Goal: Information Seeking & Learning: Learn about a topic

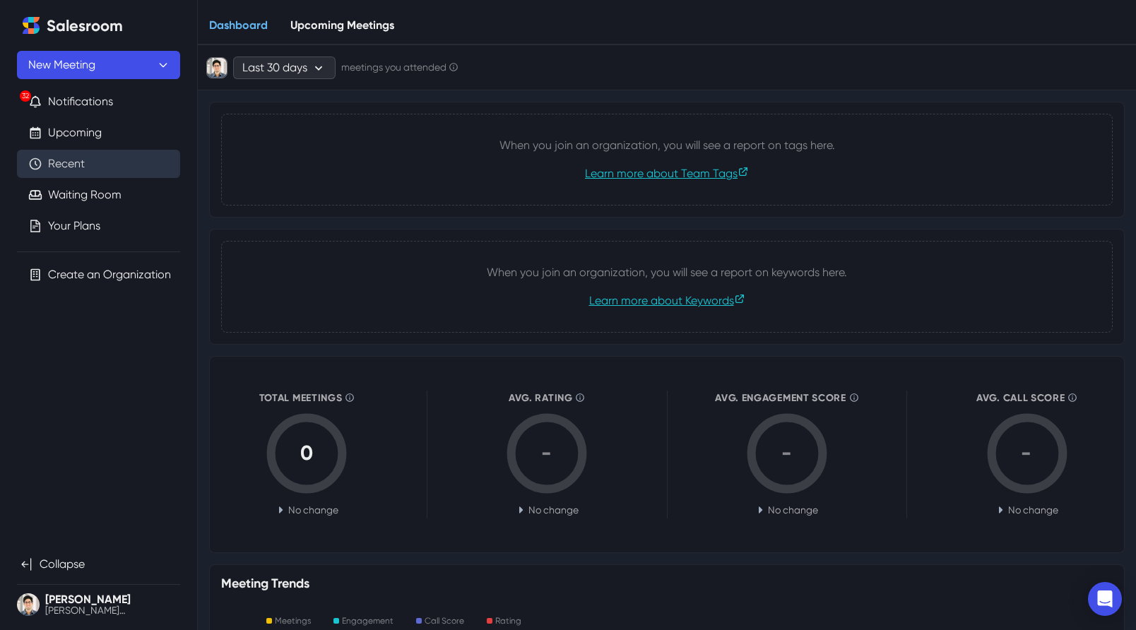
click at [78, 158] on link "Recent" at bounding box center [66, 163] width 37 height 17
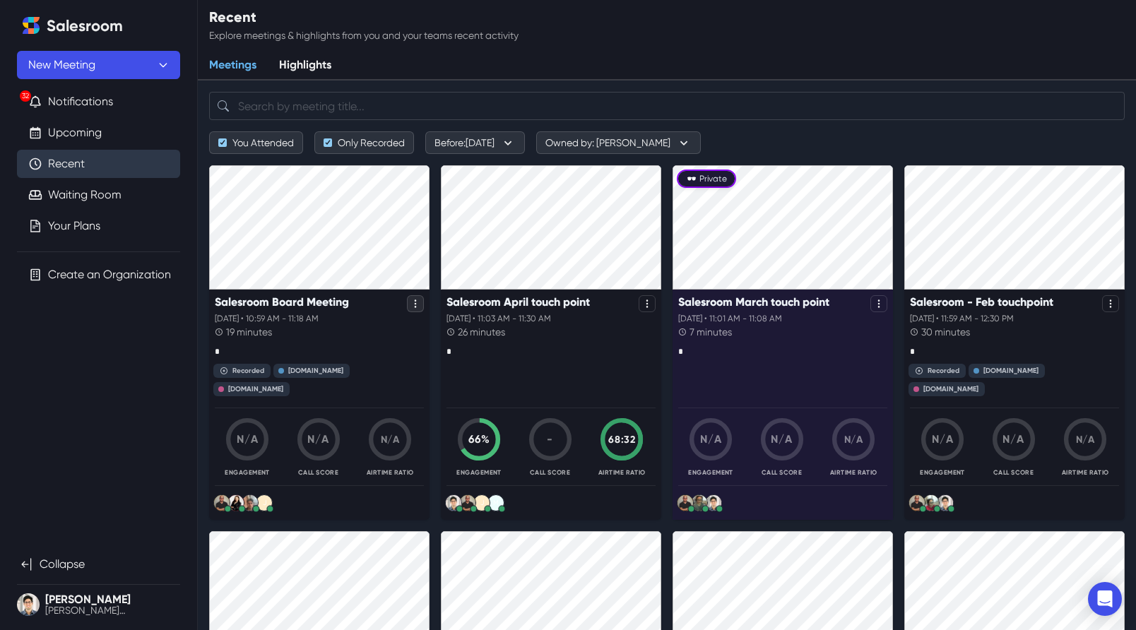
click at [414, 302] on icon "Options" at bounding box center [416, 304] width 10 height 10
click at [399, 69] on div "Meetings Highlights" at bounding box center [667, 66] width 939 height 30
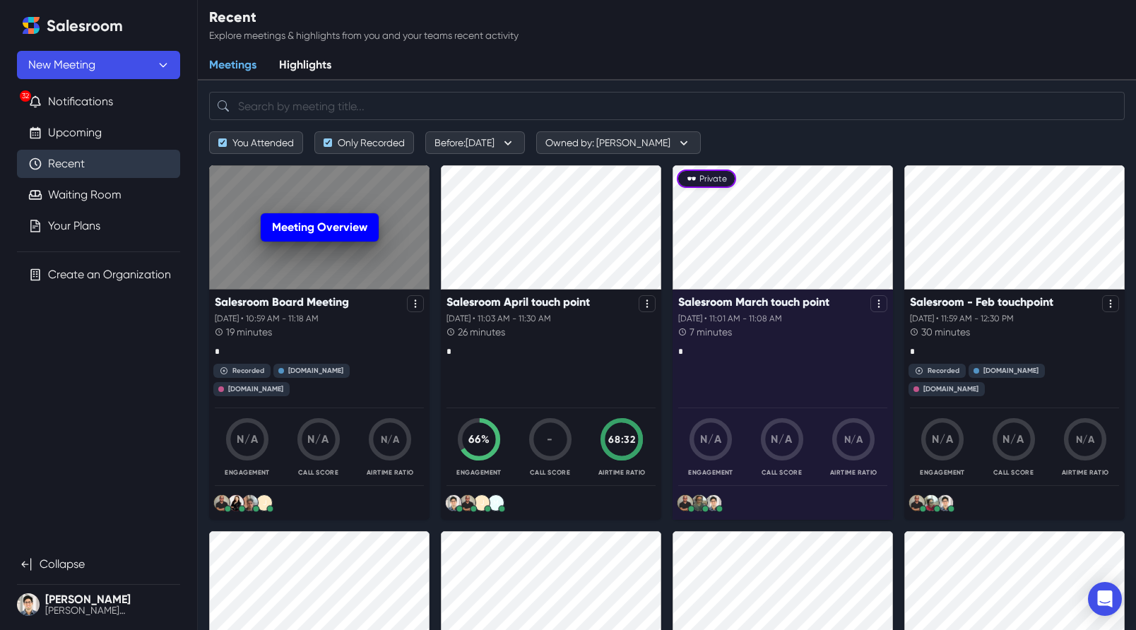
click at [310, 223] on link "Meeting Overview" at bounding box center [320, 227] width 118 height 28
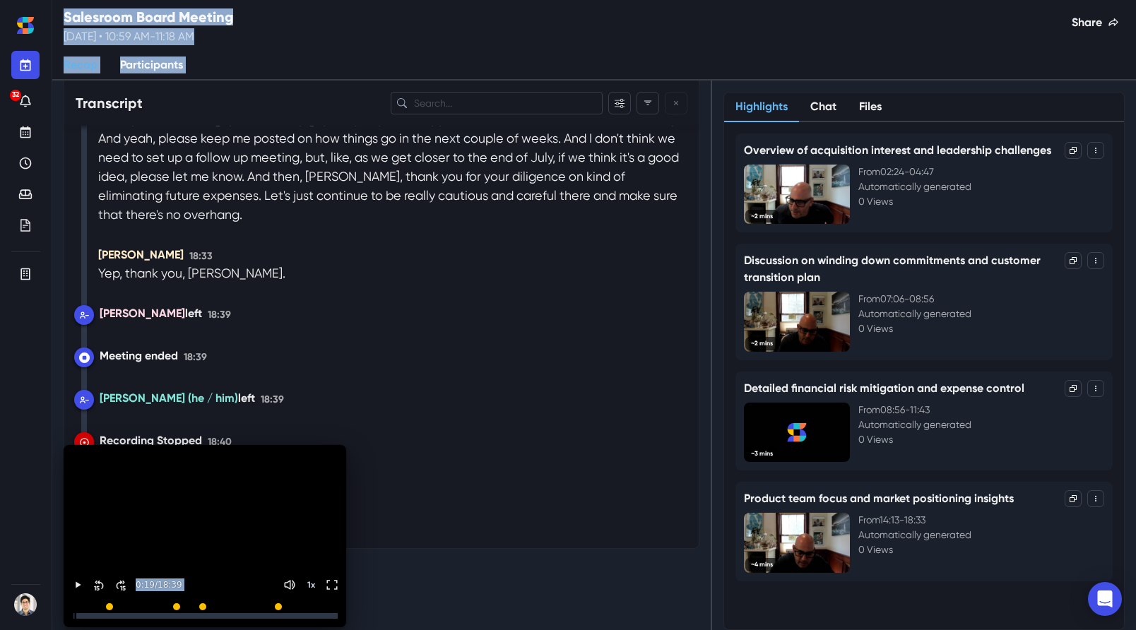
scroll to position [7254, 0]
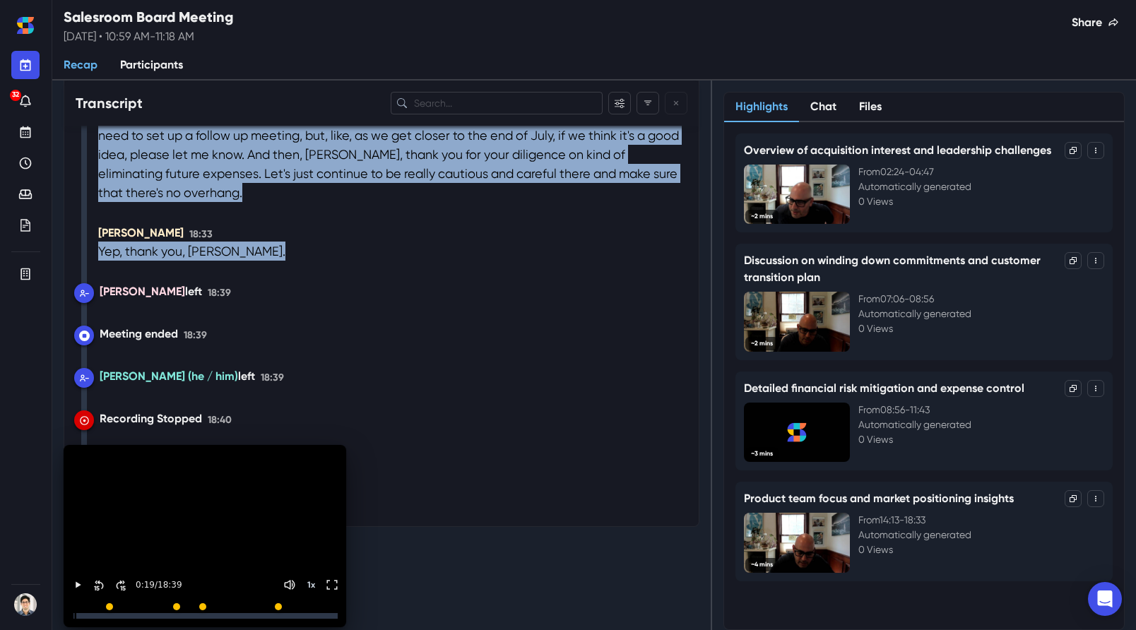
drag, startPoint x: 76, startPoint y: 184, endPoint x: 174, endPoint y: 290, distance: 143.5
copy div "Chapters Introductions and Meeting Setup 00:18 - 02:21 Update on Acquisition In…"
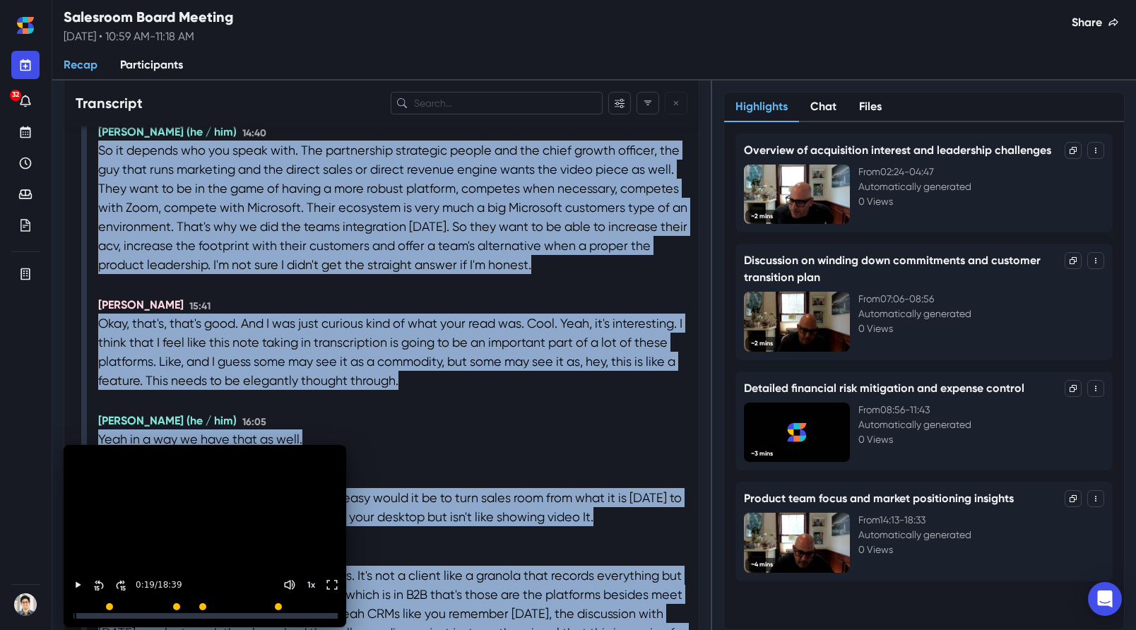
scroll to position [6235, 0]
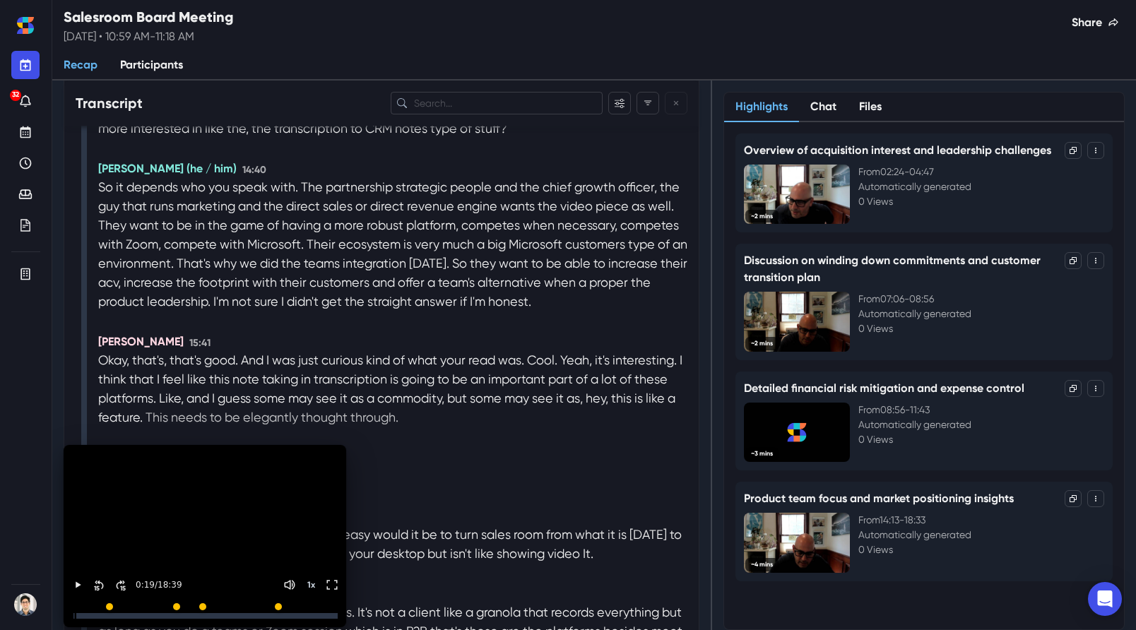
click at [331, 408] on p "This needs to be elegantly thought through." at bounding box center [272, 417] width 253 height 19
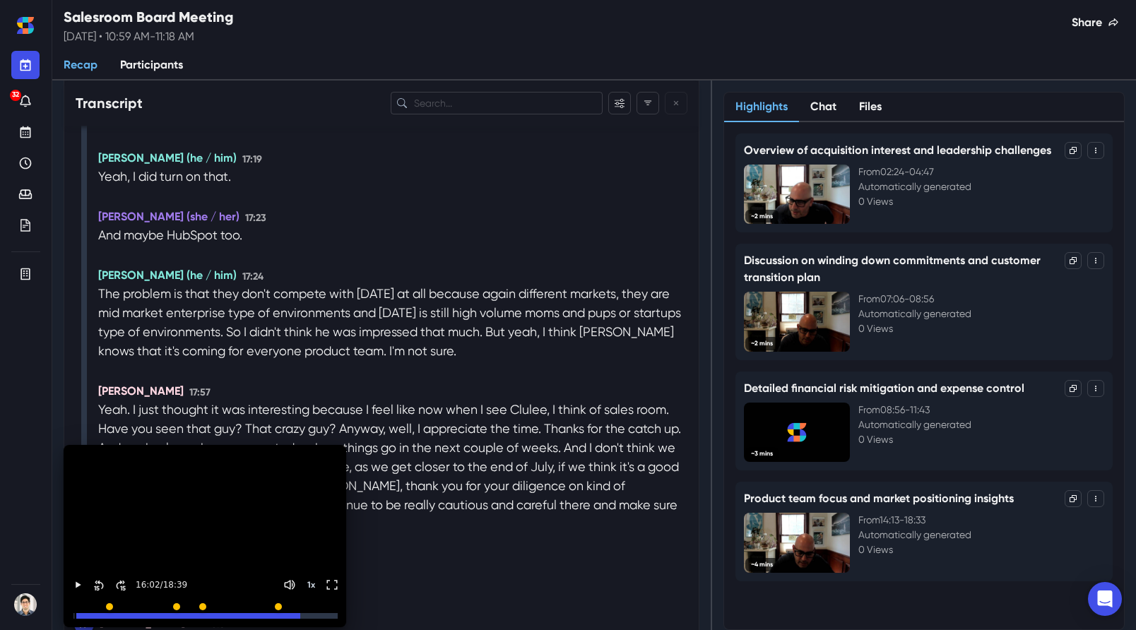
scroll to position [7254, 0]
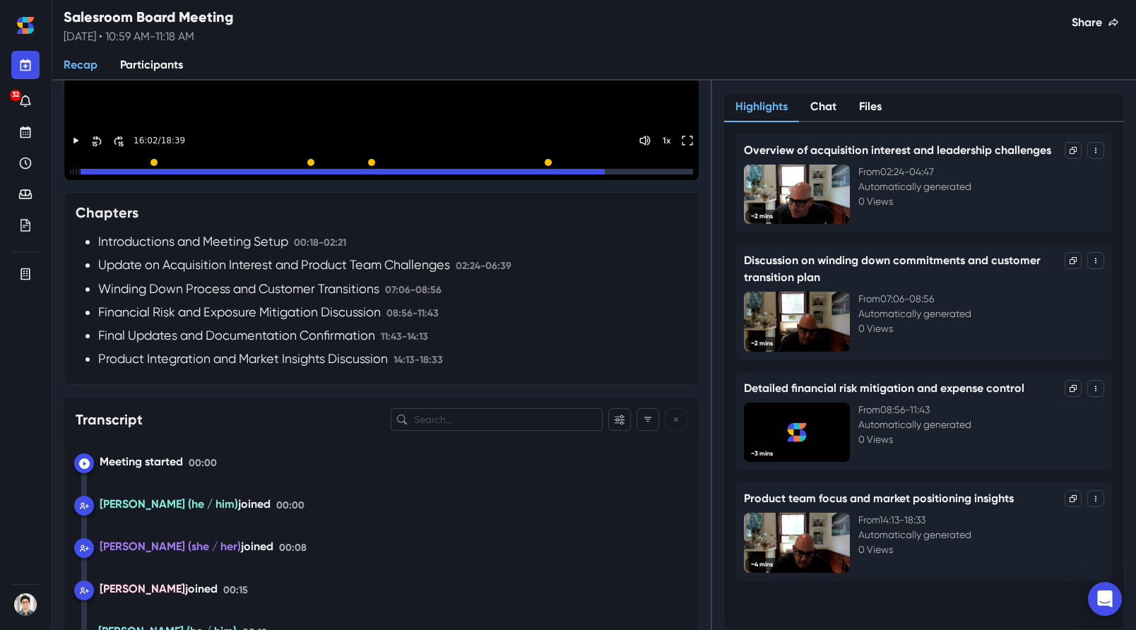
scroll to position [320, 0]
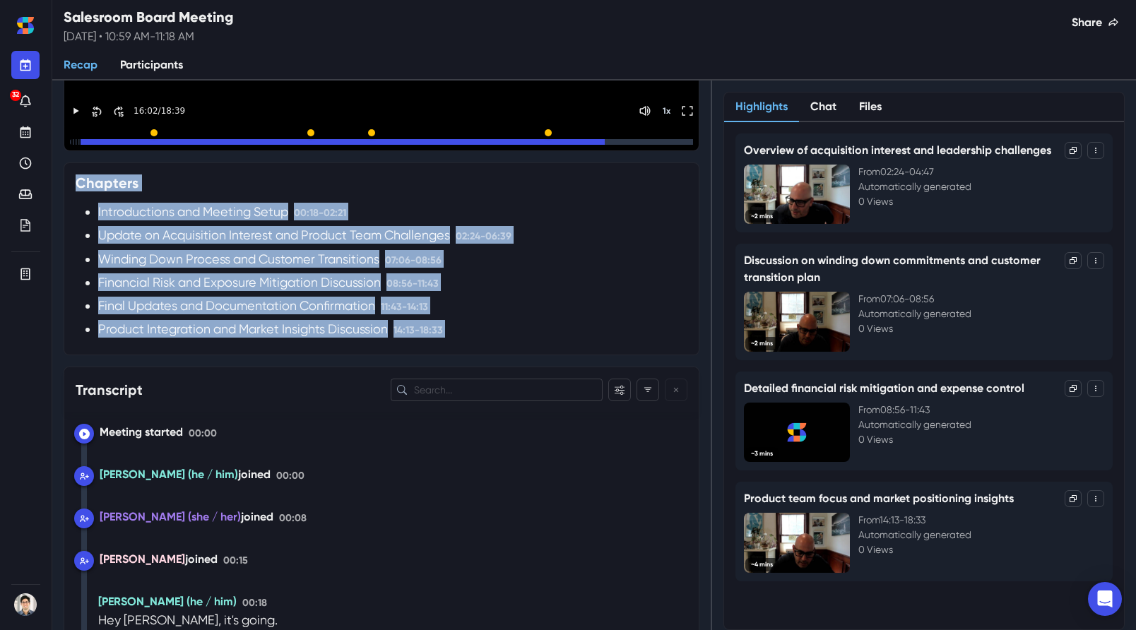
drag, startPoint x: 74, startPoint y: 180, endPoint x: 253, endPoint y: 433, distance: 309.8
click at [101, 179] on h3 "Chapters" at bounding box center [107, 183] width 63 height 17
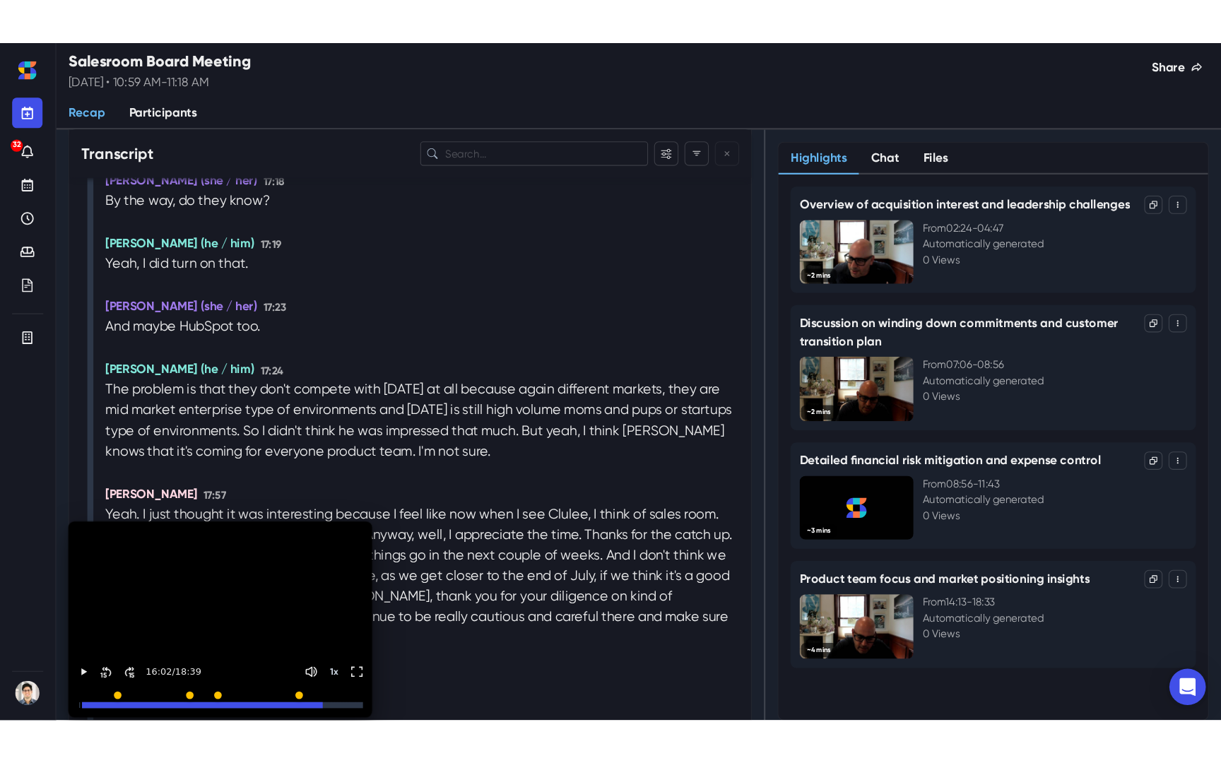
scroll to position [7254, 0]
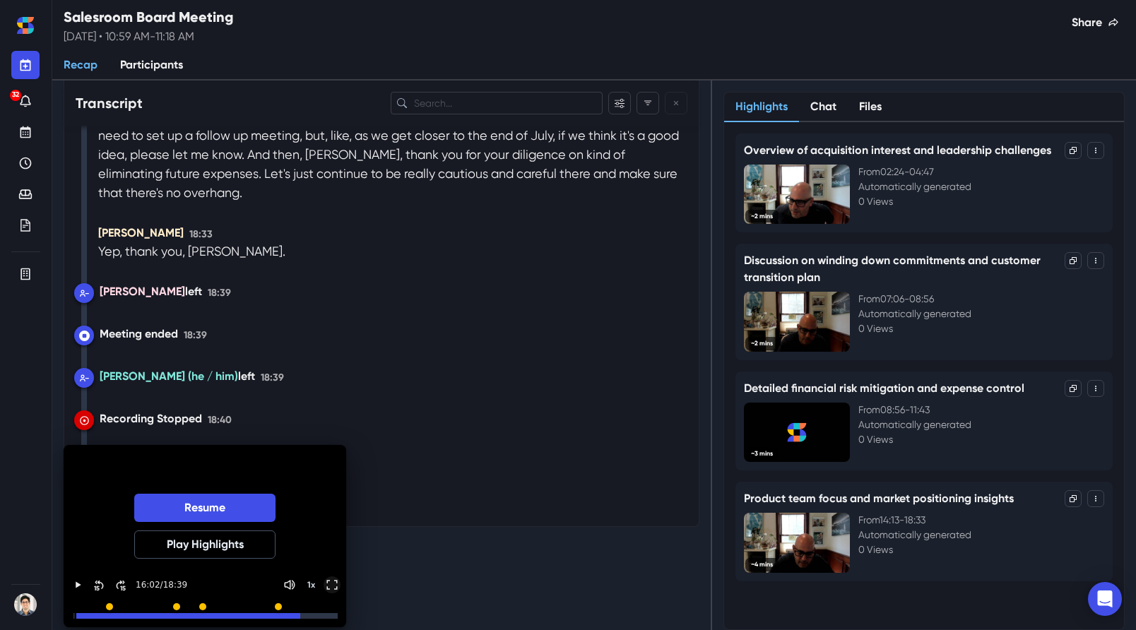
click at [335, 587] on icon "Toggle FullScreen" at bounding box center [332, 585] width 13 height 13
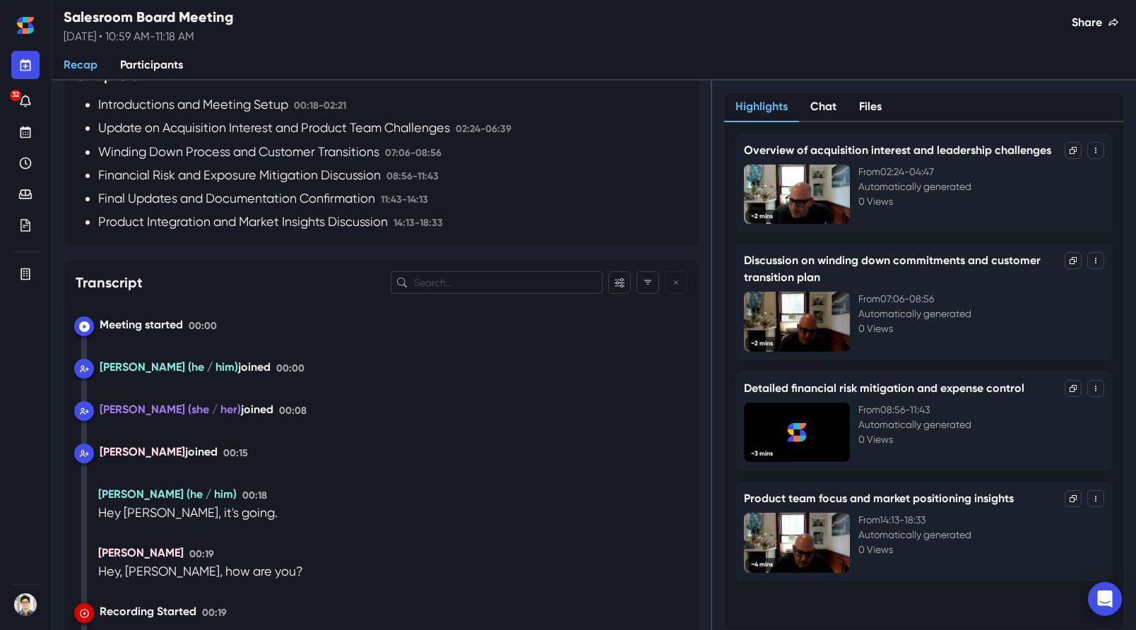
scroll to position [0, 0]
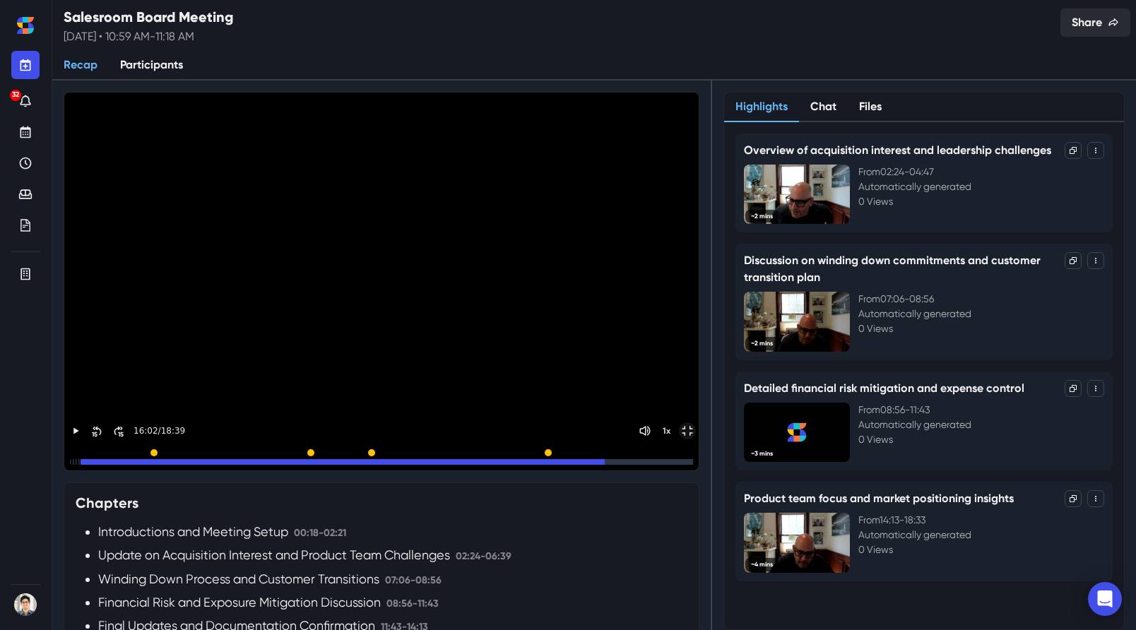
click at [1085, 20] on button "Share" at bounding box center [1096, 22] width 70 height 28
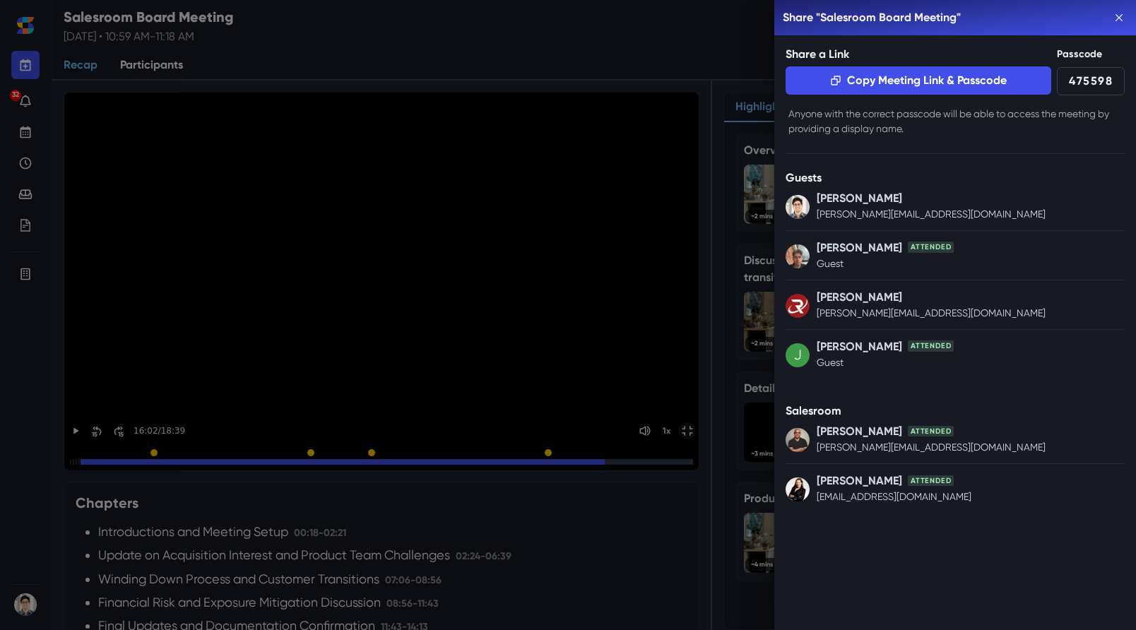
click at [441, 533] on div "Share " Salesroom Board Meeting " Share a Link Copy Meeting Link & Passcode Pas…" at bounding box center [568, 315] width 1136 height 630
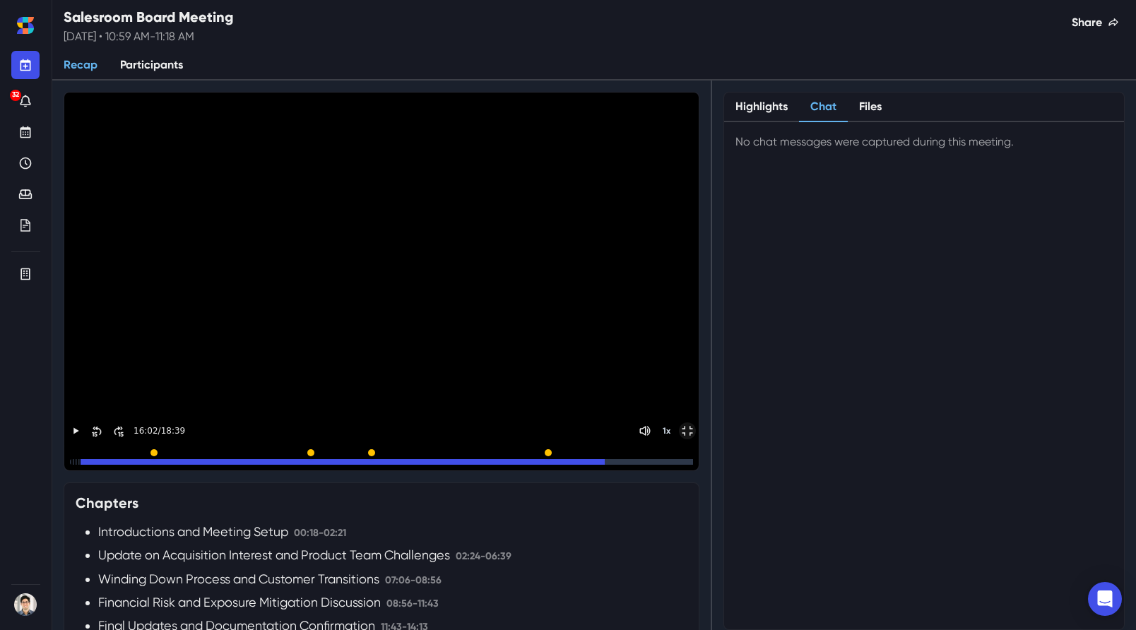
click at [821, 104] on button "Chat" at bounding box center [823, 108] width 49 height 30
click at [878, 111] on button "Files" at bounding box center [870, 108] width 45 height 30
click at [827, 102] on button "Chat" at bounding box center [823, 108] width 49 height 30
click at [785, 102] on button "Highlights" at bounding box center [761, 108] width 75 height 30
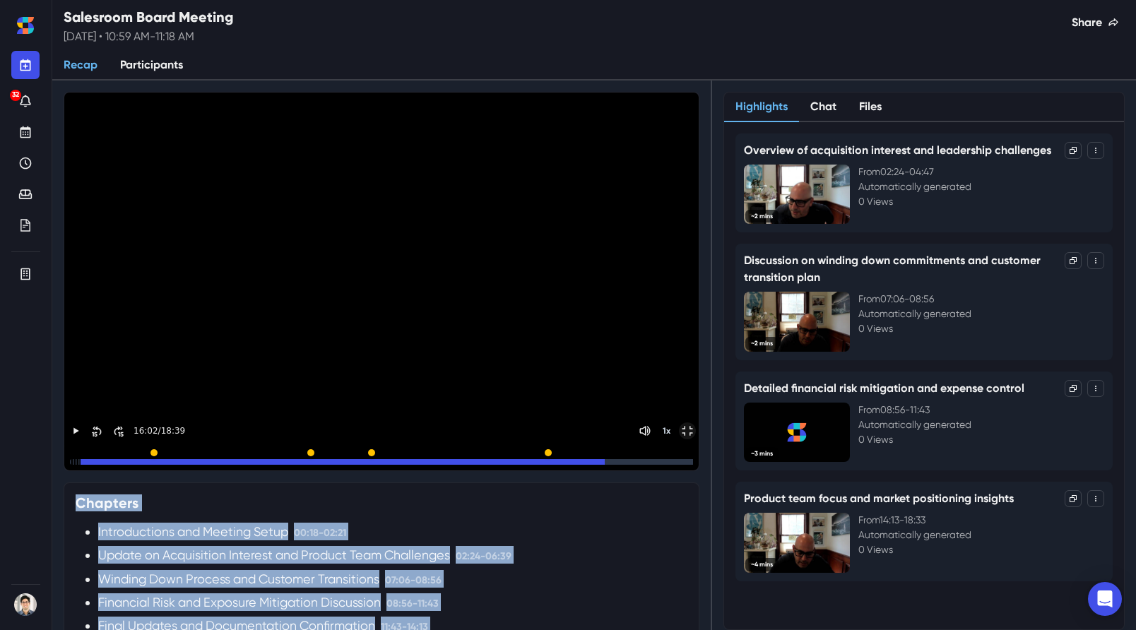
drag, startPoint x: 215, startPoint y: 266, endPoint x: 73, endPoint y: 501, distance: 274.9
copy div "Chapters Introductions and Meeting Setup 00:18 - 02:21 Update on Acquisition In…"
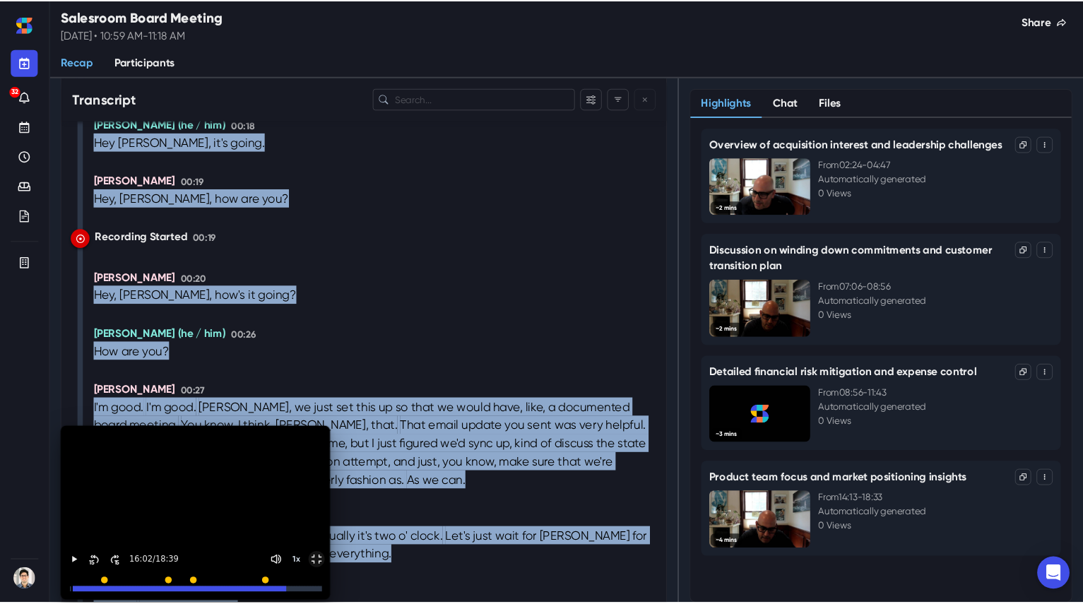
scroll to position [767, 0]
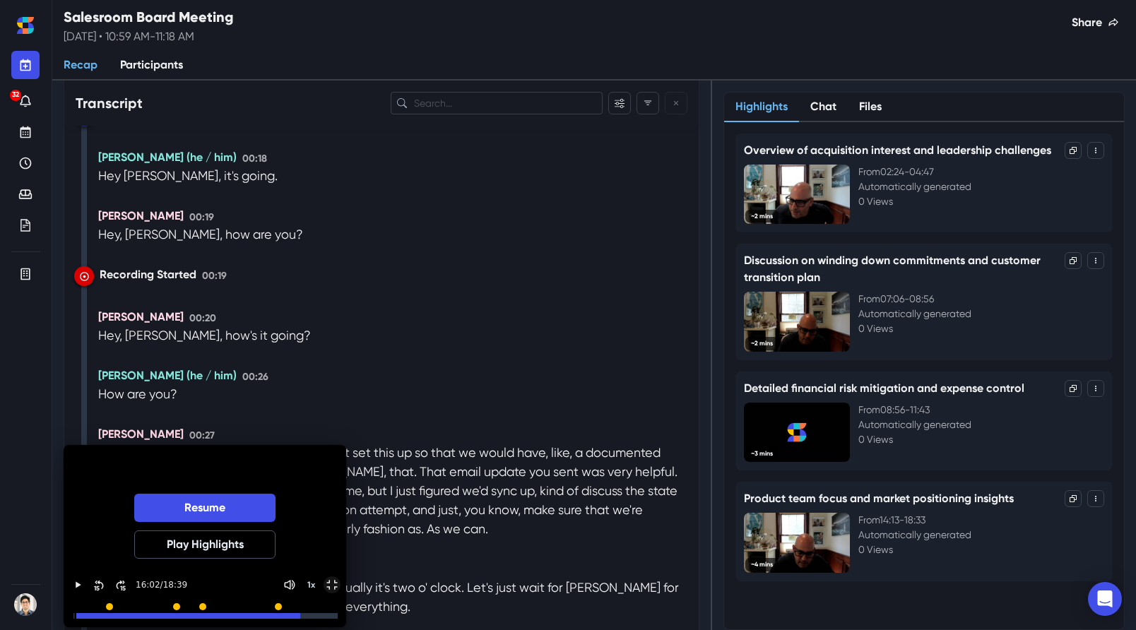
drag, startPoint x: 322, startPoint y: 457, endPoint x: 224, endPoint y: 456, distance: 98.2
click at [224, 456] on div "Resume Play Highlights" at bounding box center [204, 538] width 277 height 180
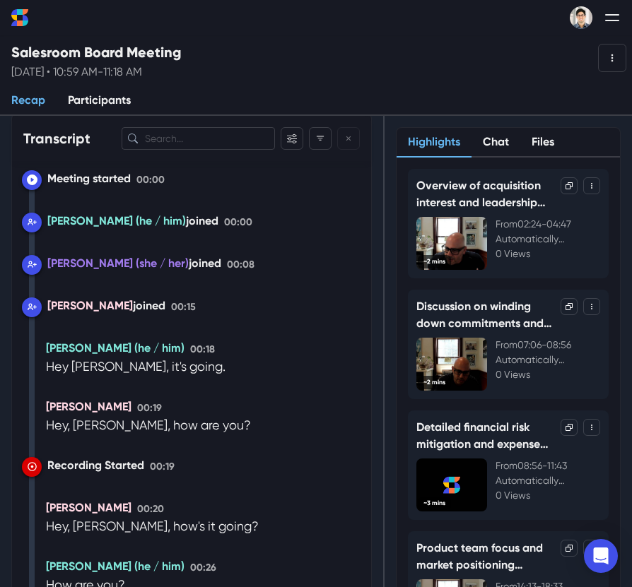
scroll to position [748, 0]
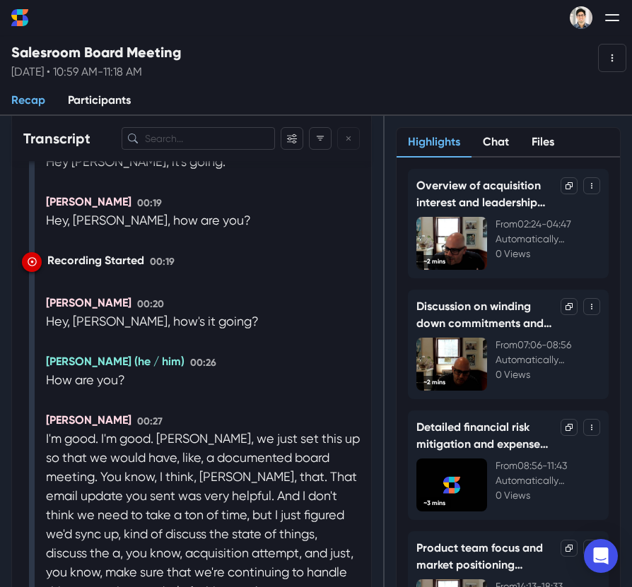
click at [79, 300] on p "[PERSON_NAME]" at bounding box center [89, 303] width 86 height 17
click at [67, 300] on p "[PERSON_NAME]" at bounding box center [89, 303] width 86 height 17
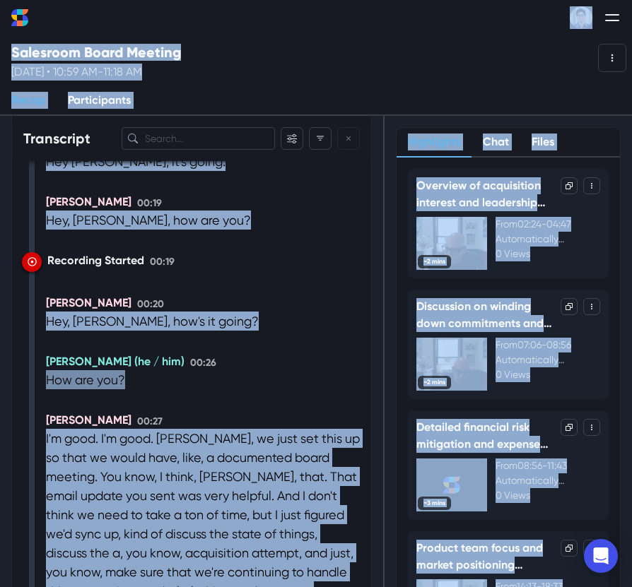
copy body "Loremips Dolorsi Ametconsecte Adipisci Elitseddoeius Tempor Inci Utlabo Etdolor…"
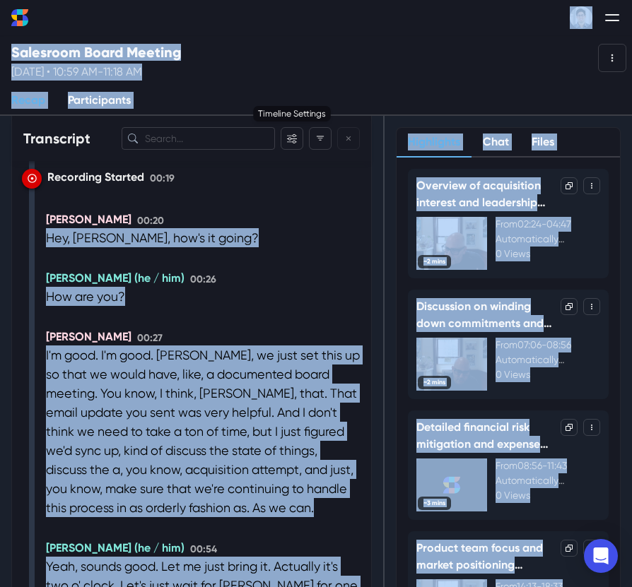
click at [276, 286] on div "[PERSON_NAME] (he / him) 00:26" at bounding box center [203, 278] width 314 height 17
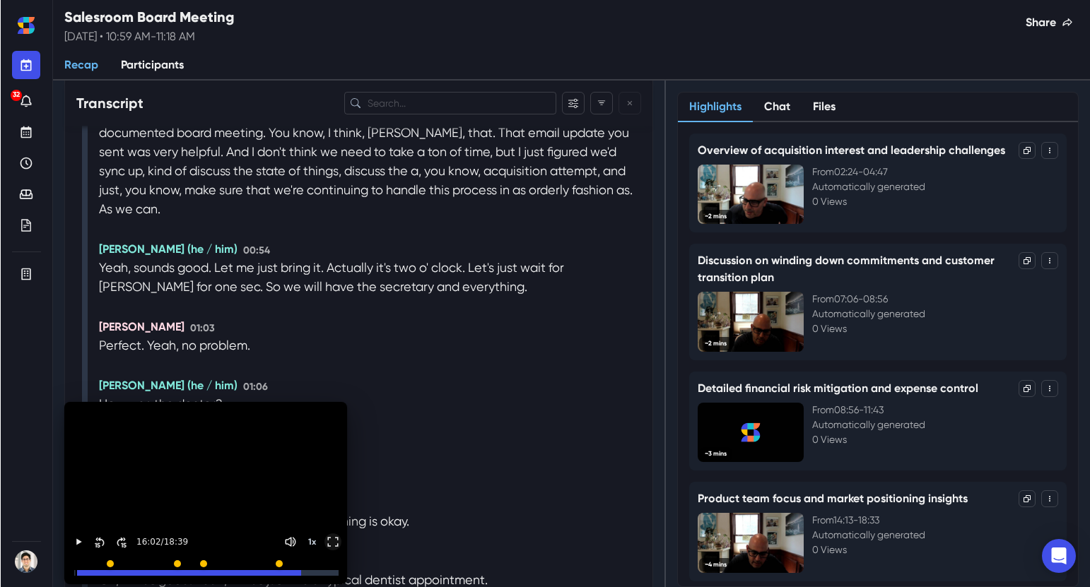
scroll to position [1081, 0]
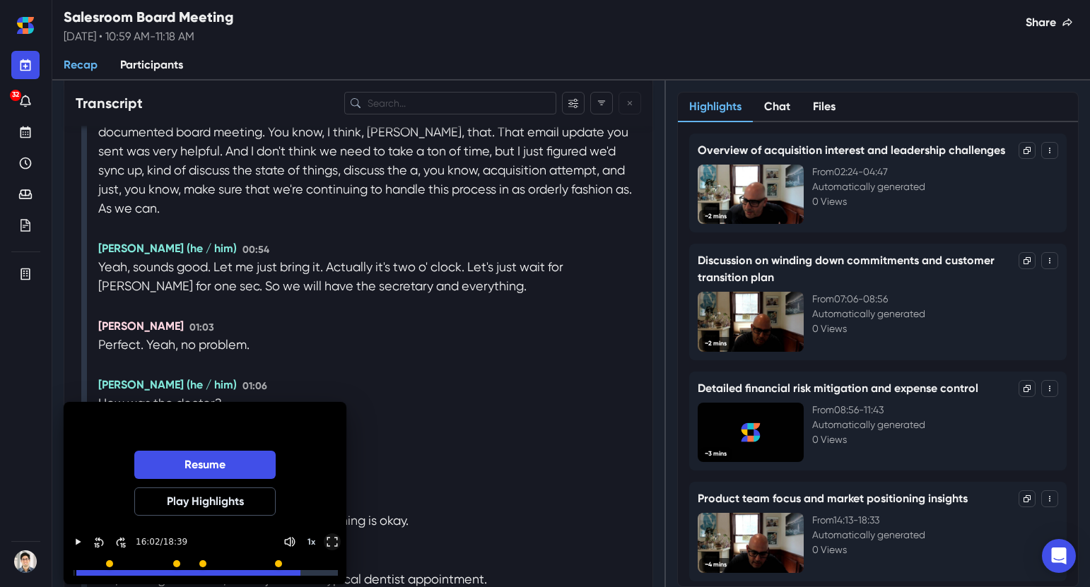
drag, startPoint x: 298, startPoint y: 575, endPoint x: 73, endPoint y: 576, distance: 224.7
click at [72, 576] on div at bounding box center [204, 570] width 277 height 24
click at [83, 575] on div at bounding box center [187, 573] width 223 height 6
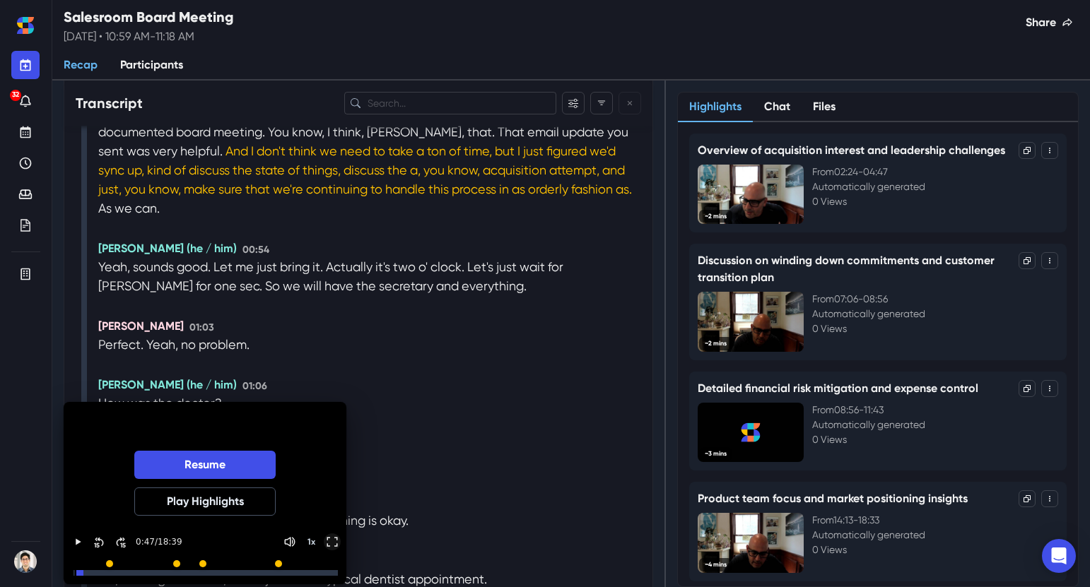
drag, startPoint x: 82, startPoint y: 575, endPoint x: 69, endPoint y: 575, distance: 12.7
click at [69, 575] on div at bounding box center [204, 570] width 277 height 24
click at [85, 572] on div at bounding box center [206, 573] width 261 height 6
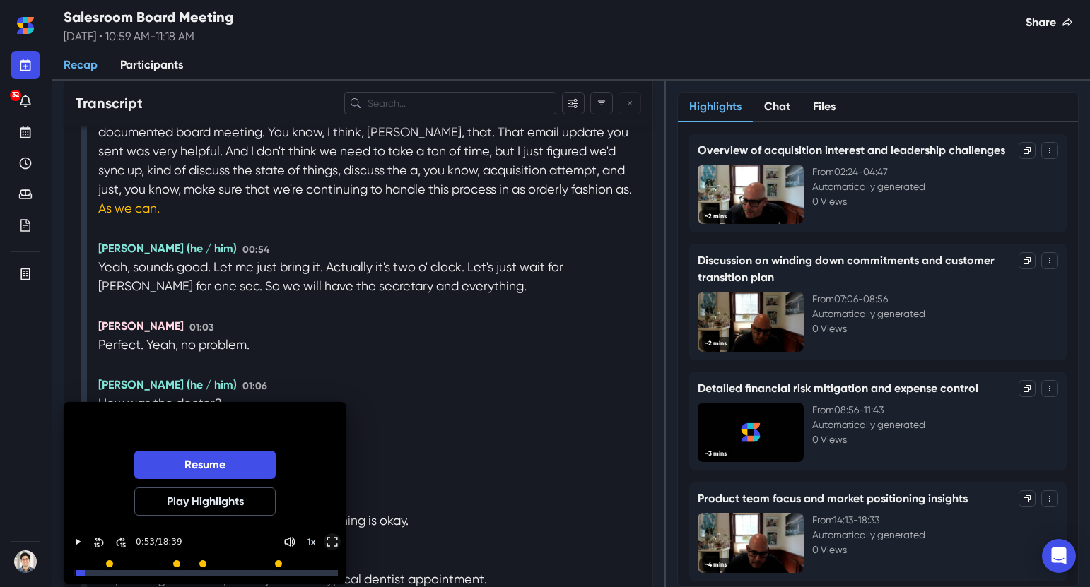
drag, startPoint x: 85, startPoint y: 572, endPoint x: 70, endPoint y: 572, distance: 14.8
click at [70, 572] on div at bounding box center [204, 570] width 277 height 24
click at [78, 574] on div at bounding box center [80, 573] width 8 height 6
click at [76, 542] on icon "Play" at bounding box center [79, 542] width 6 height 6
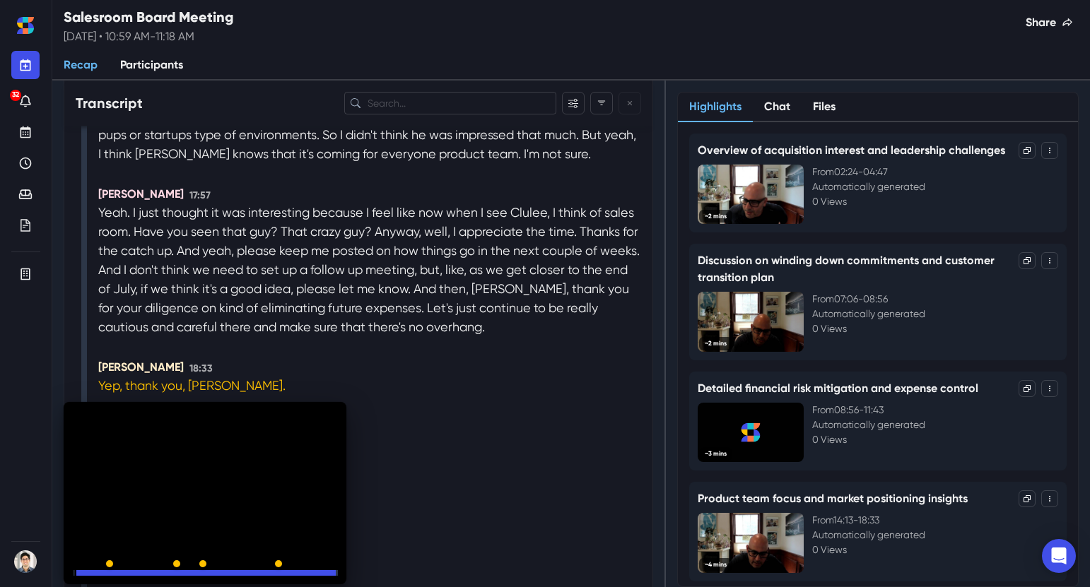
scroll to position [7326, 0]
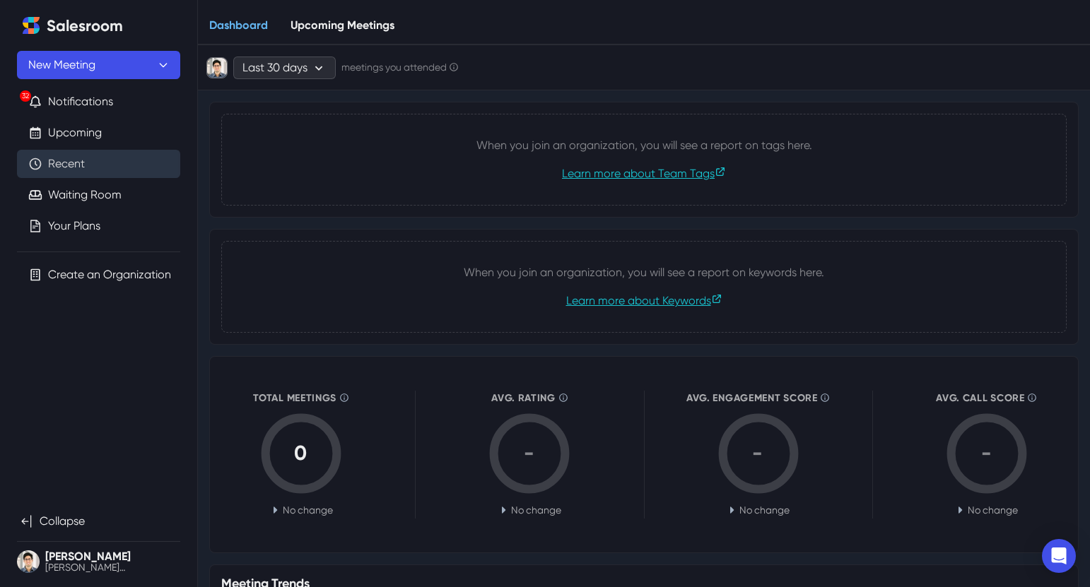
click at [67, 161] on link "Recent" at bounding box center [66, 163] width 37 height 17
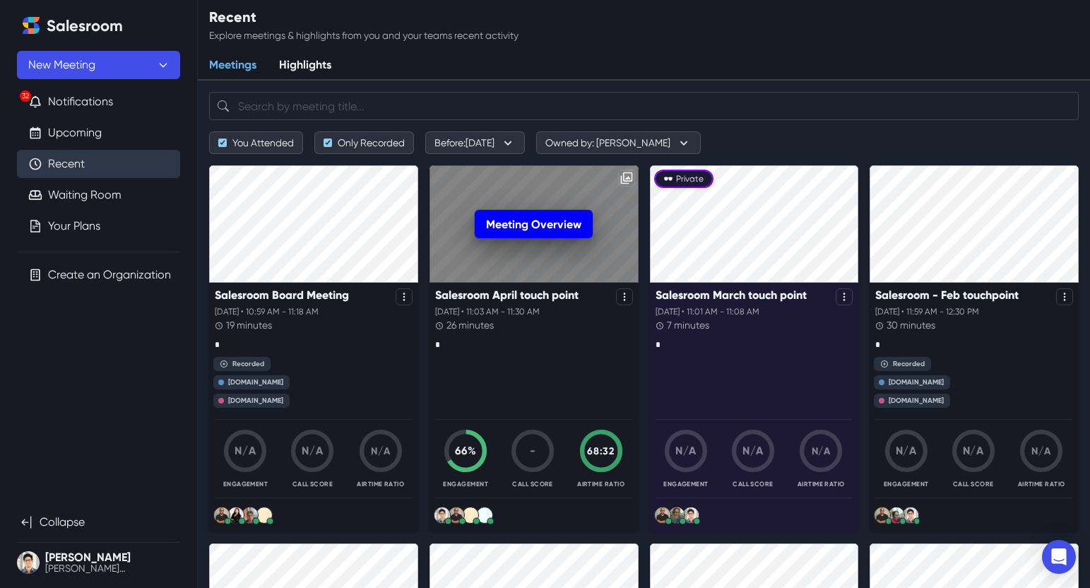
click at [529, 223] on link "Meeting Overview" at bounding box center [534, 224] width 118 height 28
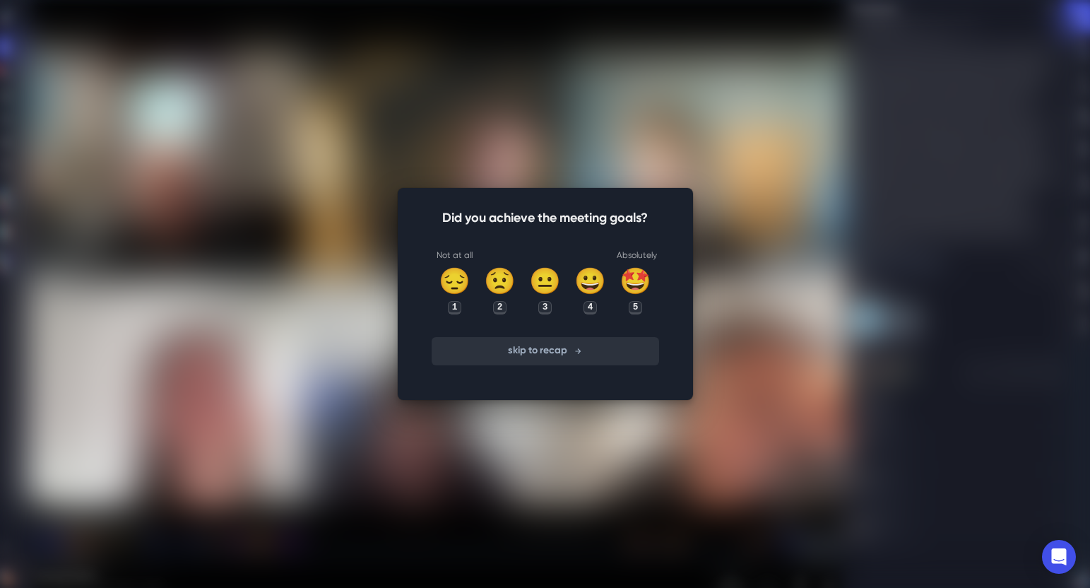
click at [557, 353] on button "skip to recap" at bounding box center [546, 351] width 228 height 28
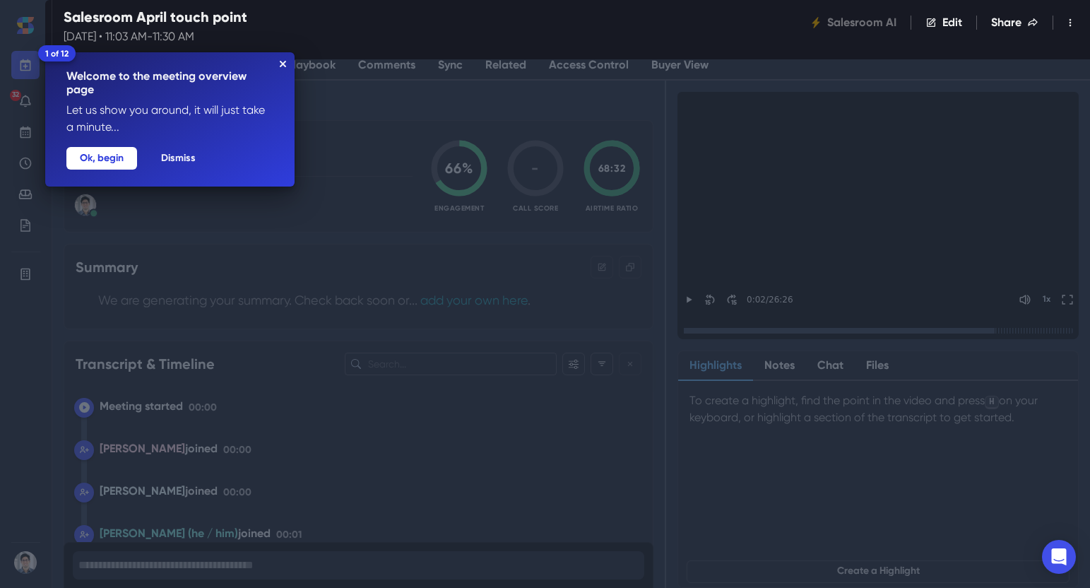
click at [284, 61] on icon "Close Tour" at bounding box center [283, 64] width 6 height 6
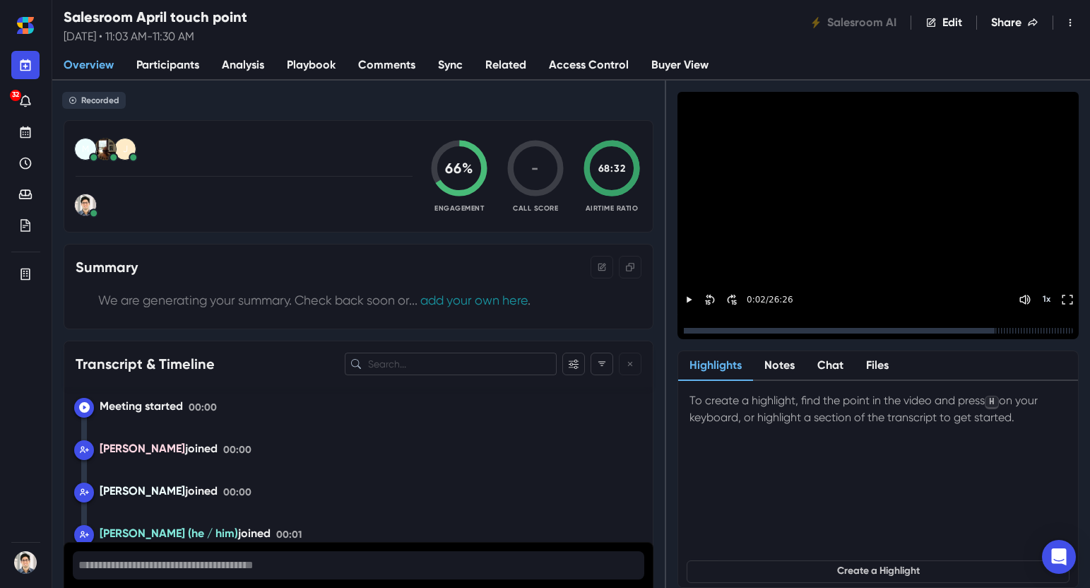
click at [28, 28] on icon "Home" at bounding box center [26, 31] width 6 height 6
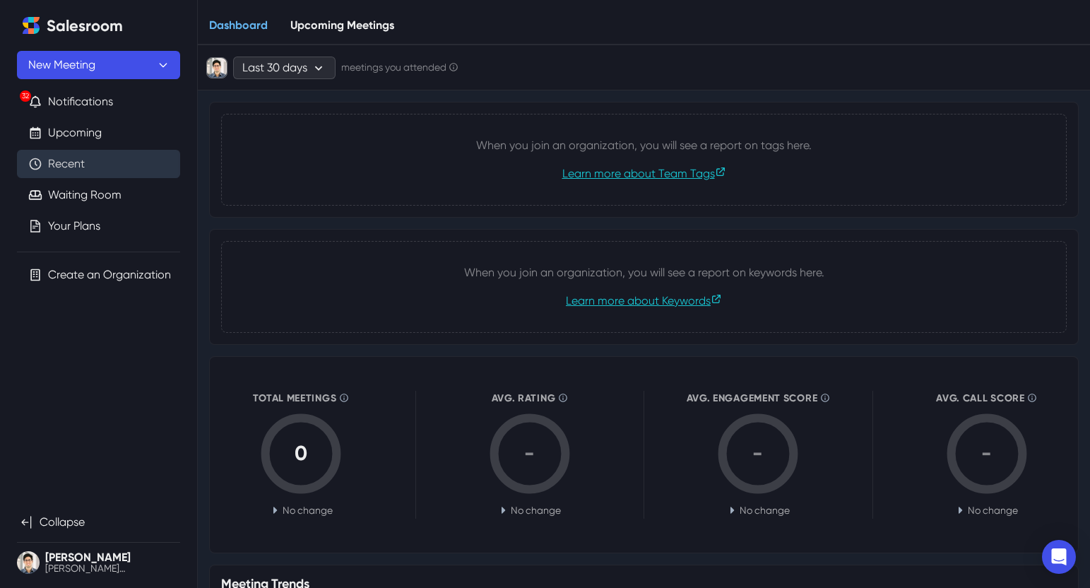
click at [78, 155] on link "Recent" at bounding box center [66, 163] width 37 height 17
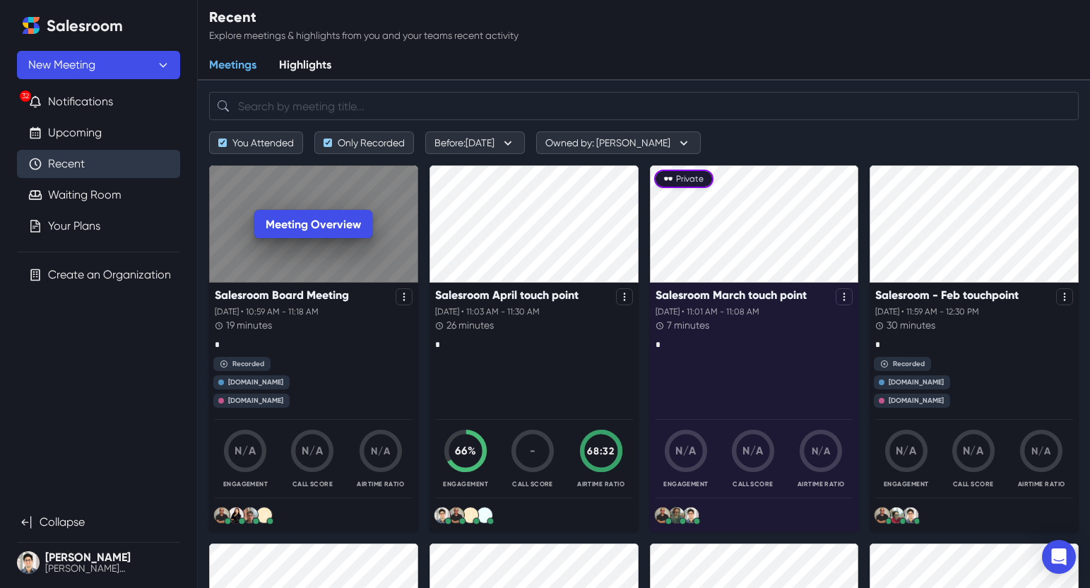
click at [317, 261] on div "Meeting Overview" at bounding box center [313, 223] width 209 height 117
click at [305, 216] on link "Meeting Overview" at bounding box center [313, 224] width 118 height 28
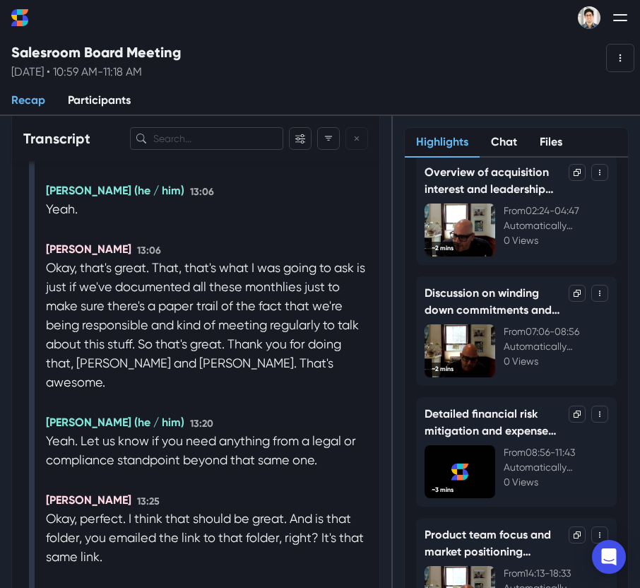
scroll to position [30, 0]
